Goal: Task Accomplishment & Management: Manage account settings

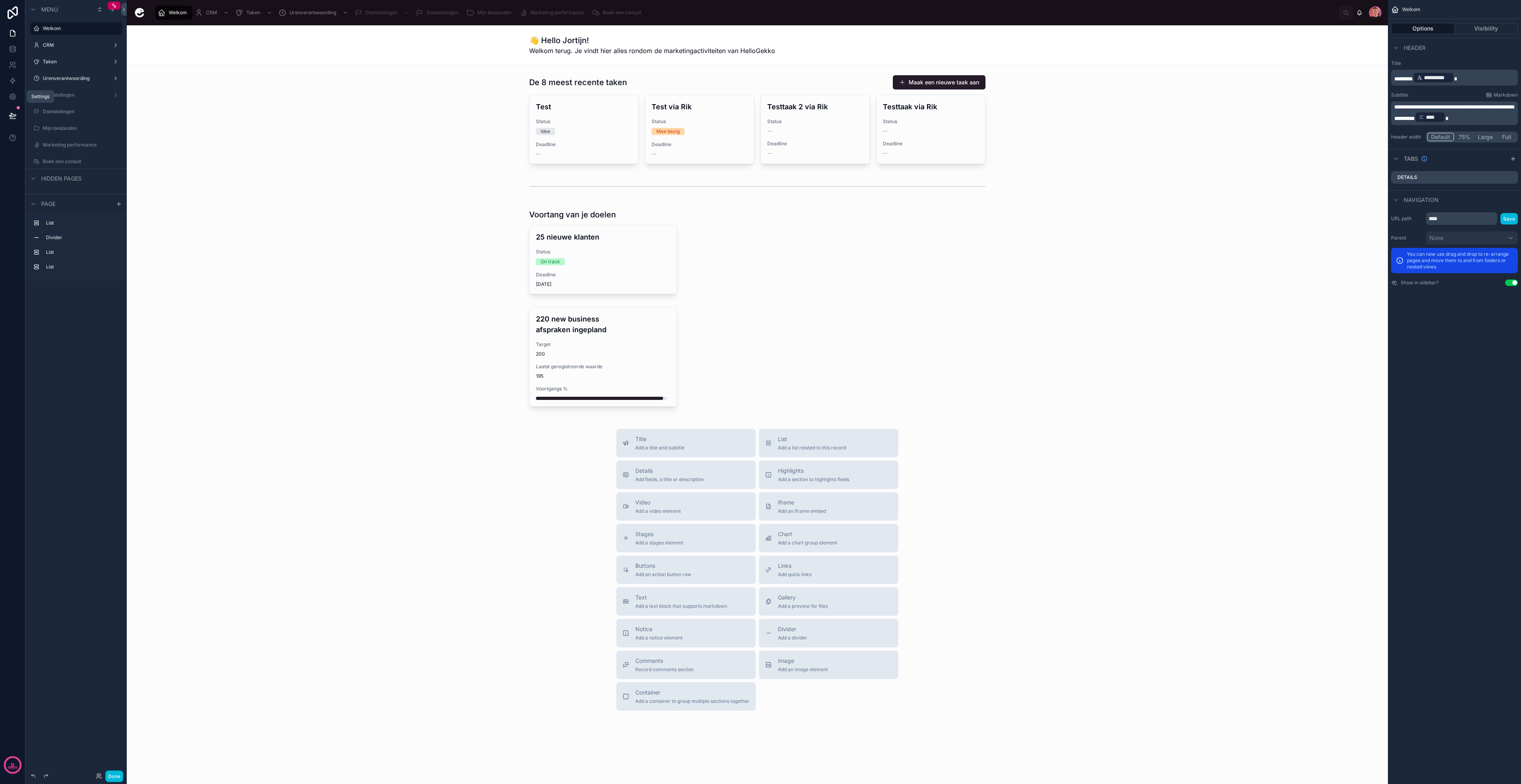
click at [12, 98] on icon at bounding box center [12, 96] width 8 height 8
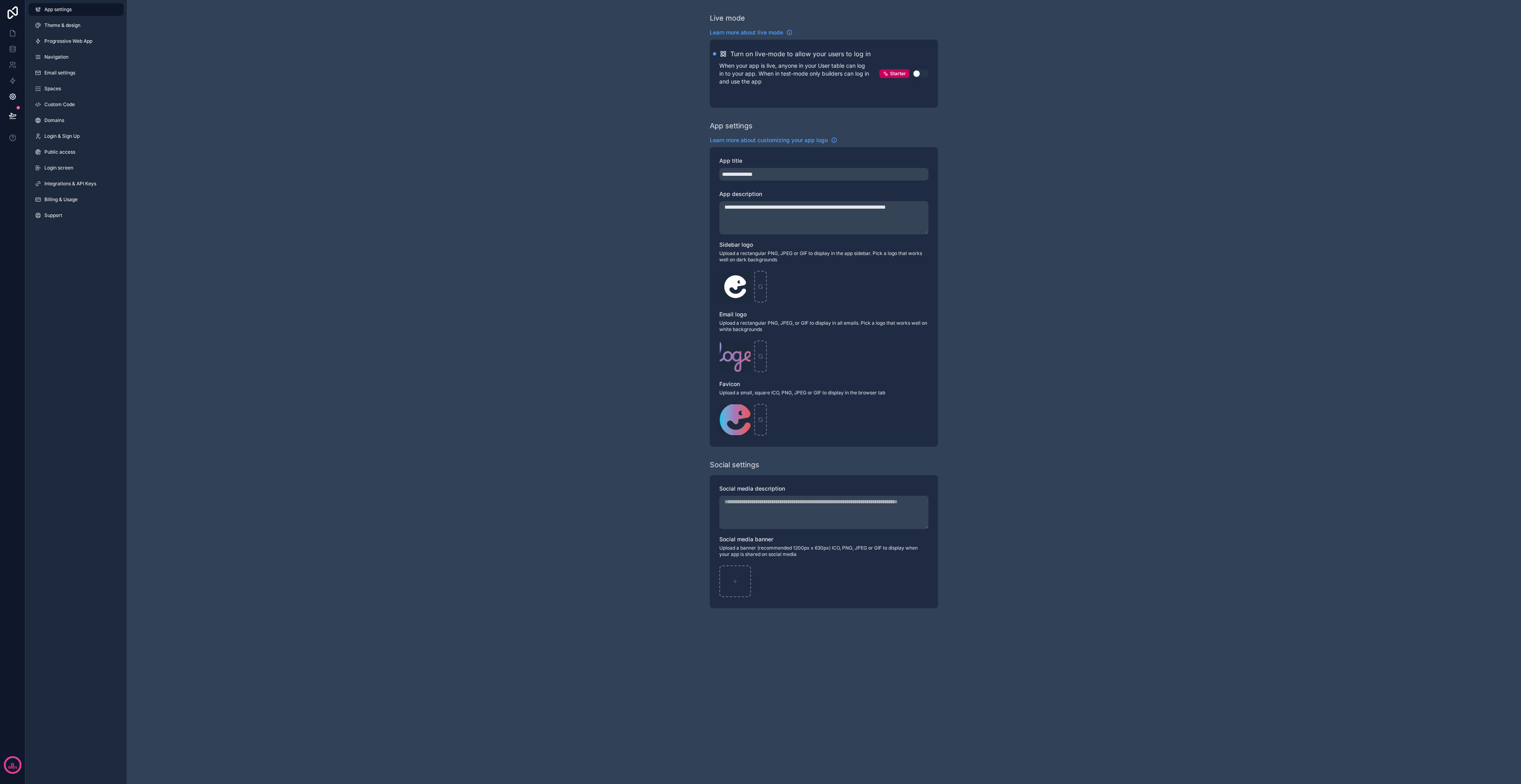
click at [72, 70] on span "Email settings" at bounding box center [60, 73] width 31 height 6
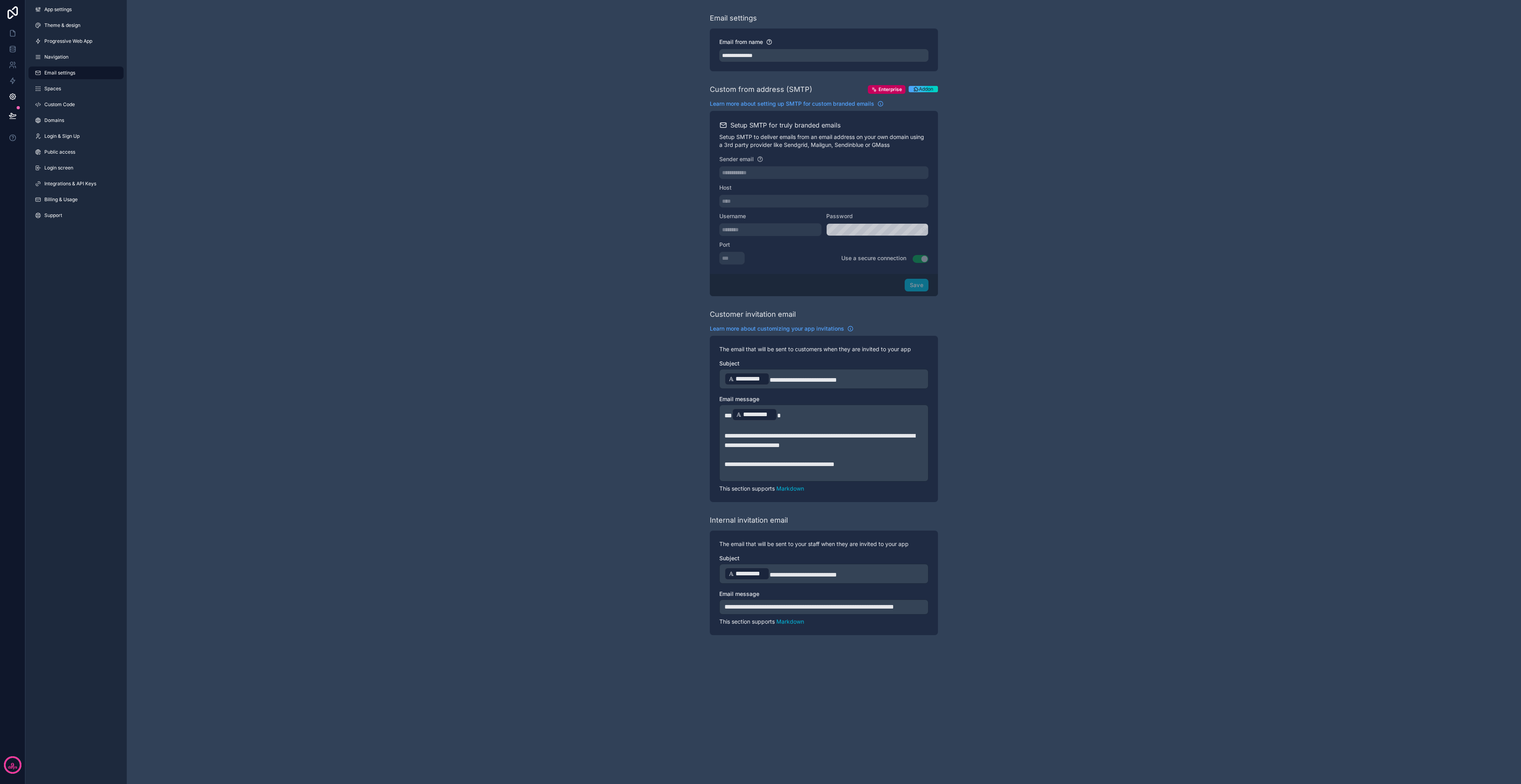
click at [931, 87] on span "Addon" at bounding box center [926, 89] width 14 height 6
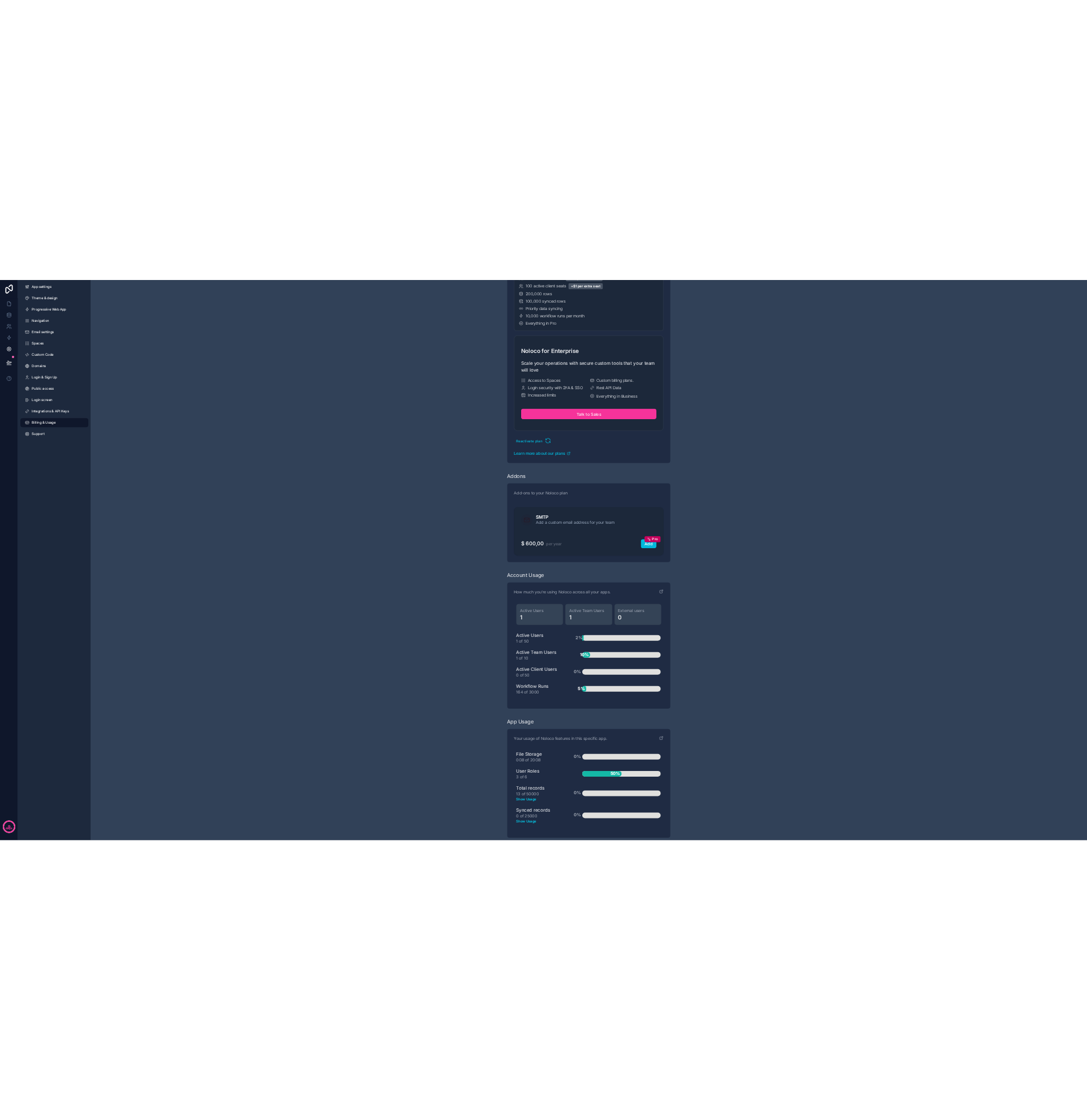
scroll to position [944, 0]
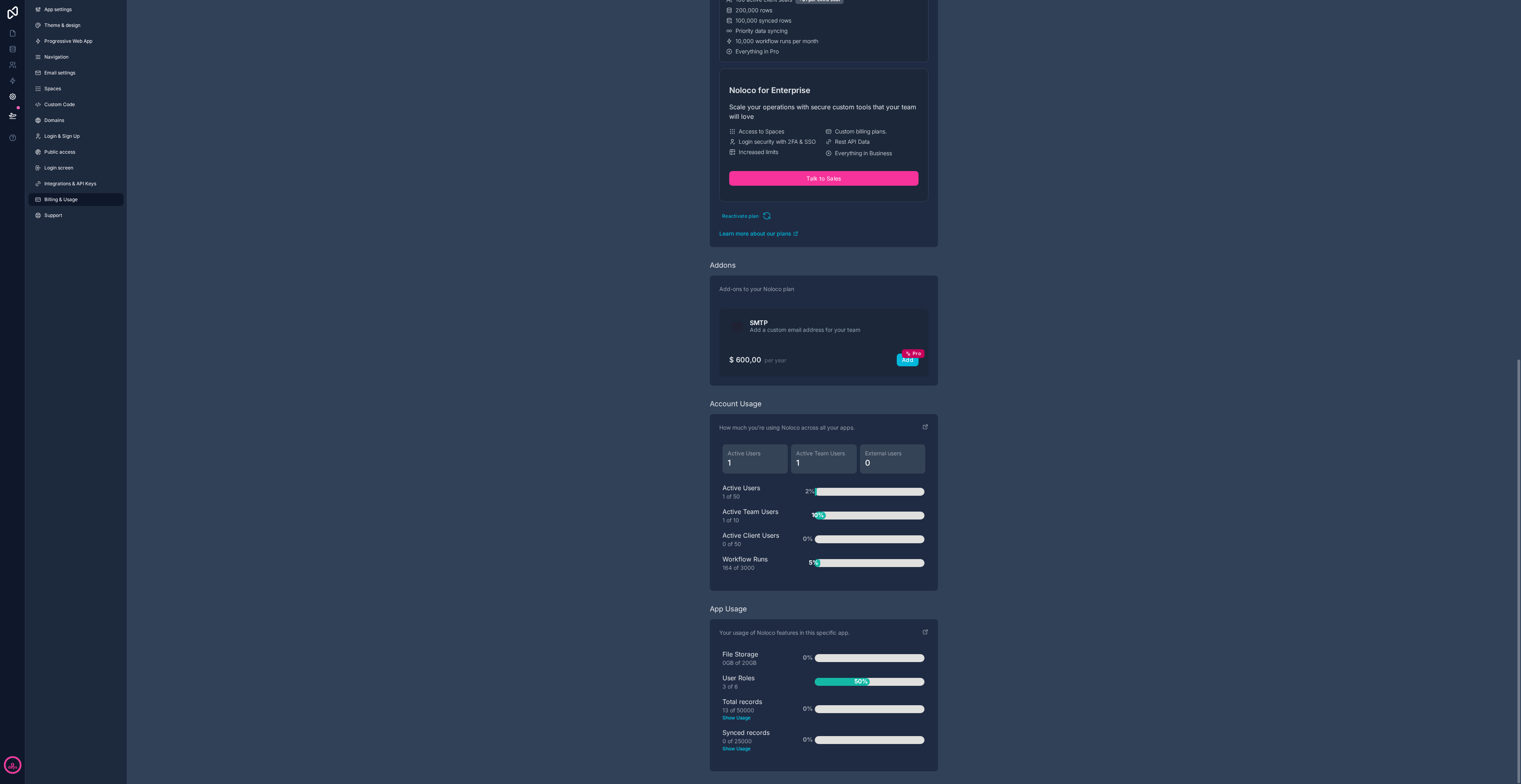
click at [455, 145] on div "Have a question about billing, explore our FAQs Billing Change your billing set…" at bounding box center [824, 61] width 1394 height 1445
